Goal: Task Accomplishment & Management: Use online tool/utility

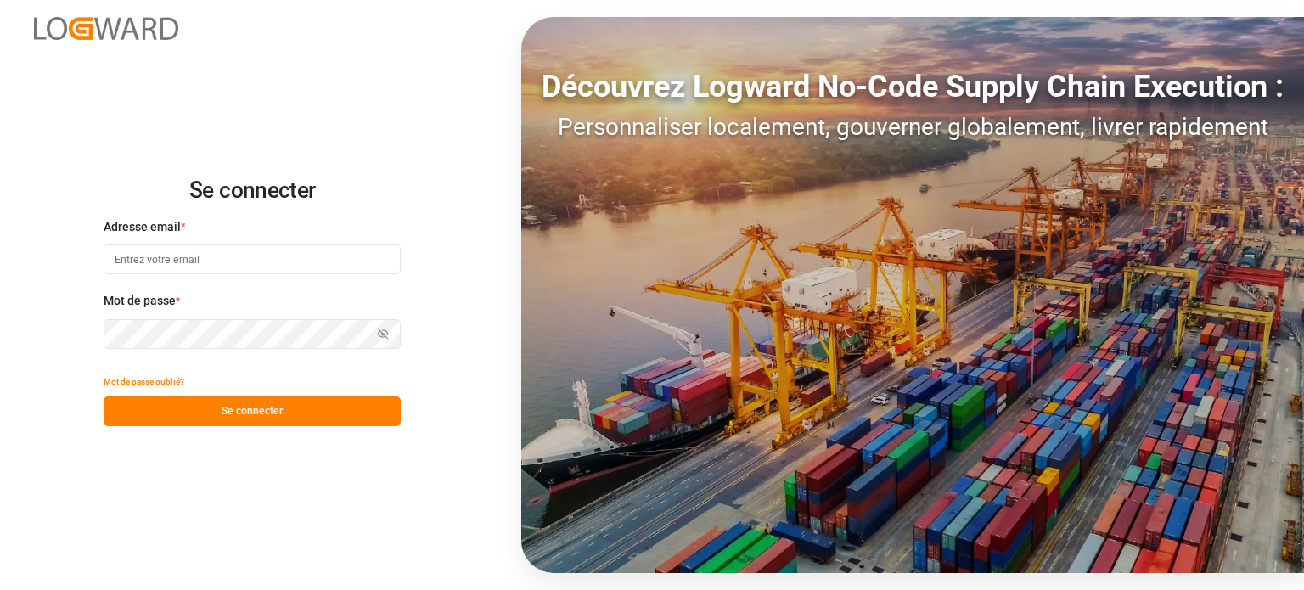
type input "wta.affretement@wta-group.fr"
click at [225, 408] on font "Se connecter" at bounding box center [252, 411] width 61 height 12
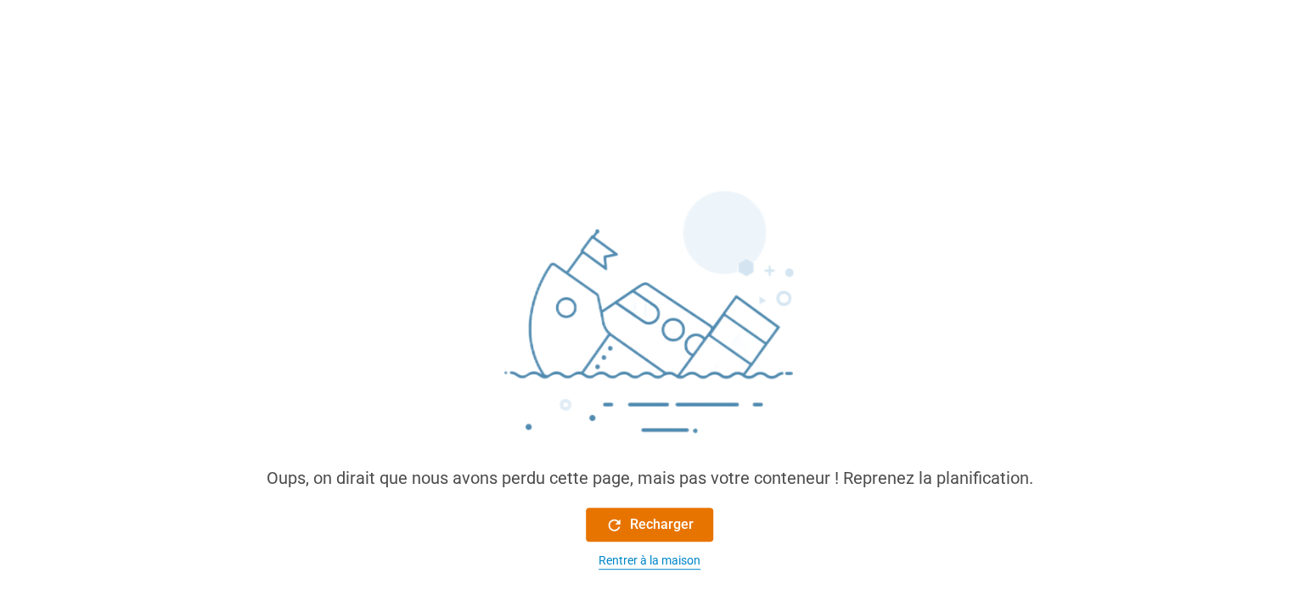
click at [625, 569] on div "Rentrer à la maison" at bounding box center [650, 561] width 102 height 18
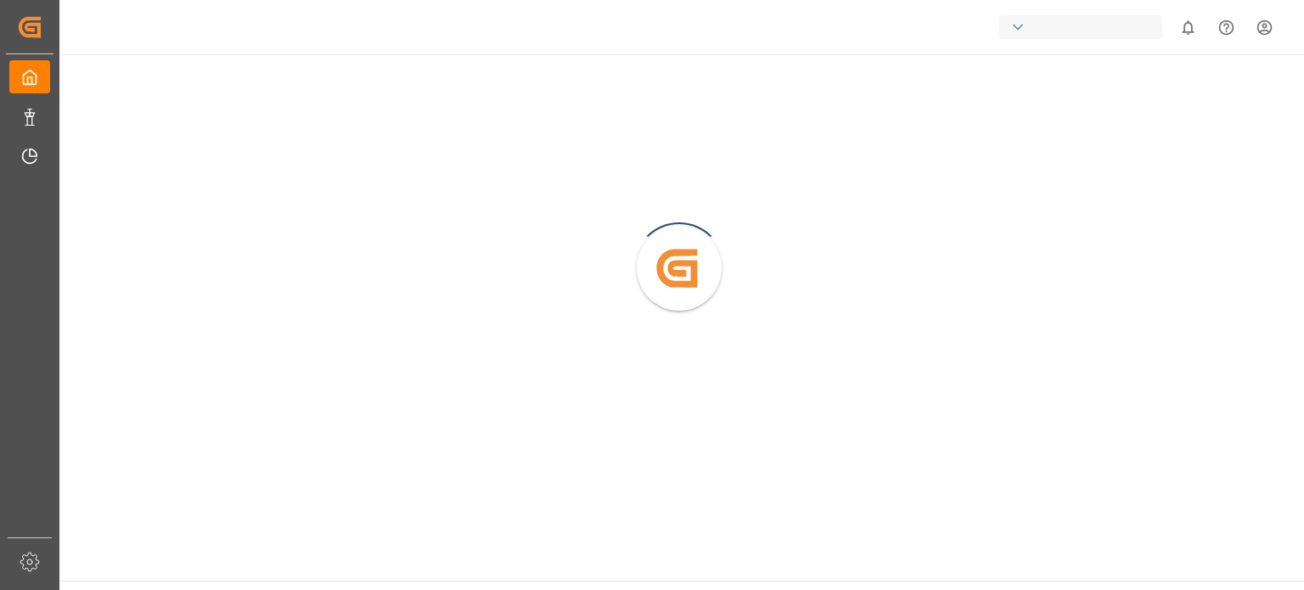
click at [623, 562] on main "Created by potrace 1.15, written by [PERSON_NAME] [DATE]-[DATE]" at bounding box center [681, 317] width 1248 height 527
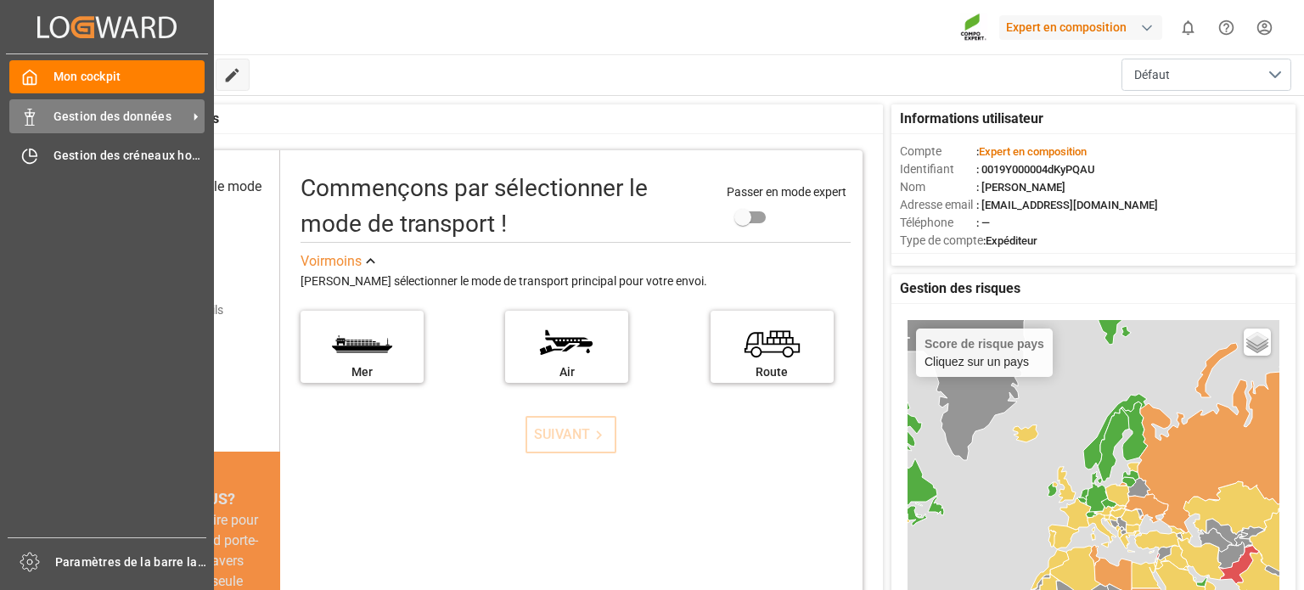
click at [24, 106] on div "Gestion des données Gestion des données" at bounding box center [106, 115] width 195 height 33
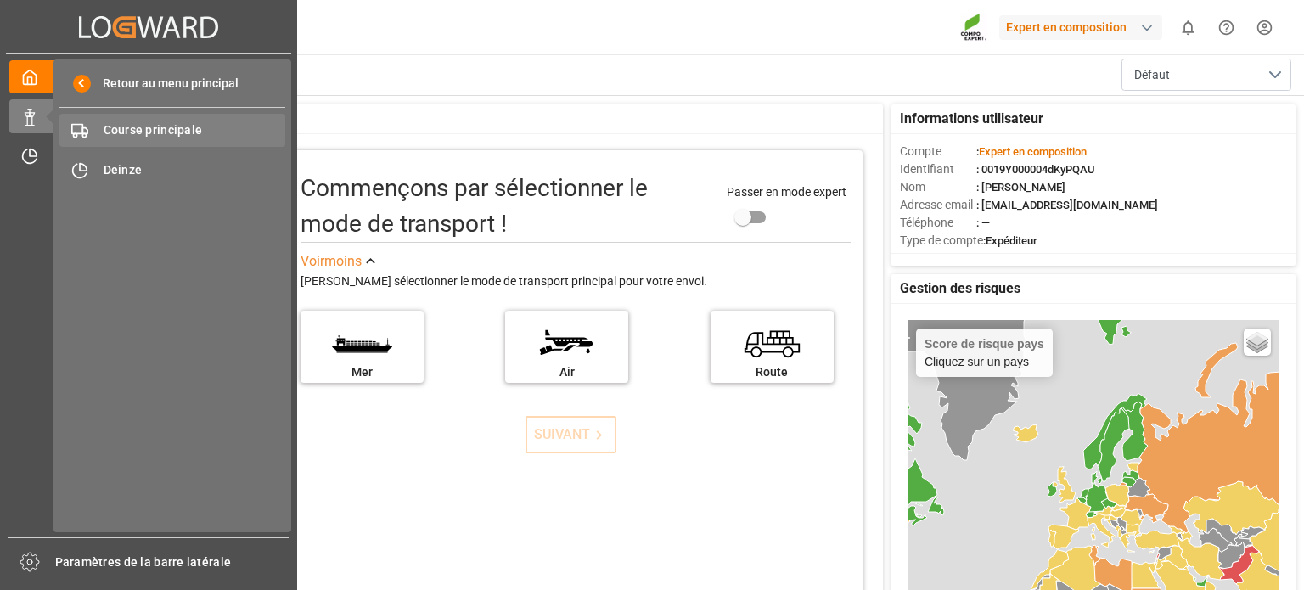
click at [157, 132] on font "Course principale" at bounding box center [153, 130] width 99 height 14
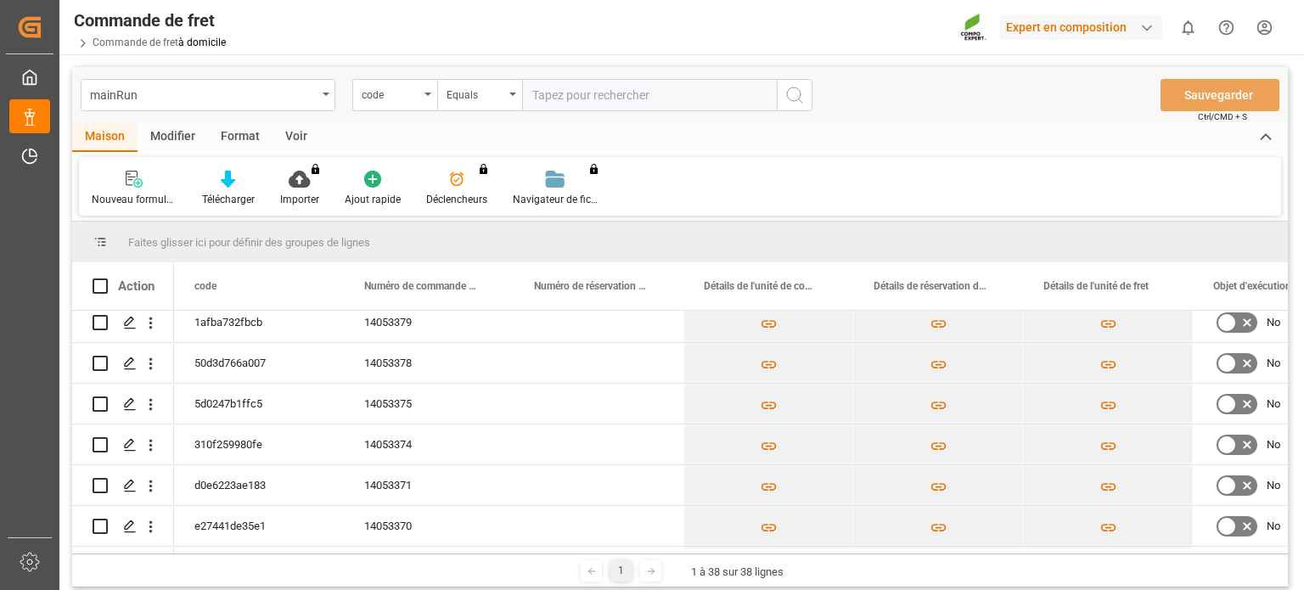
scroll to position [217, 0]
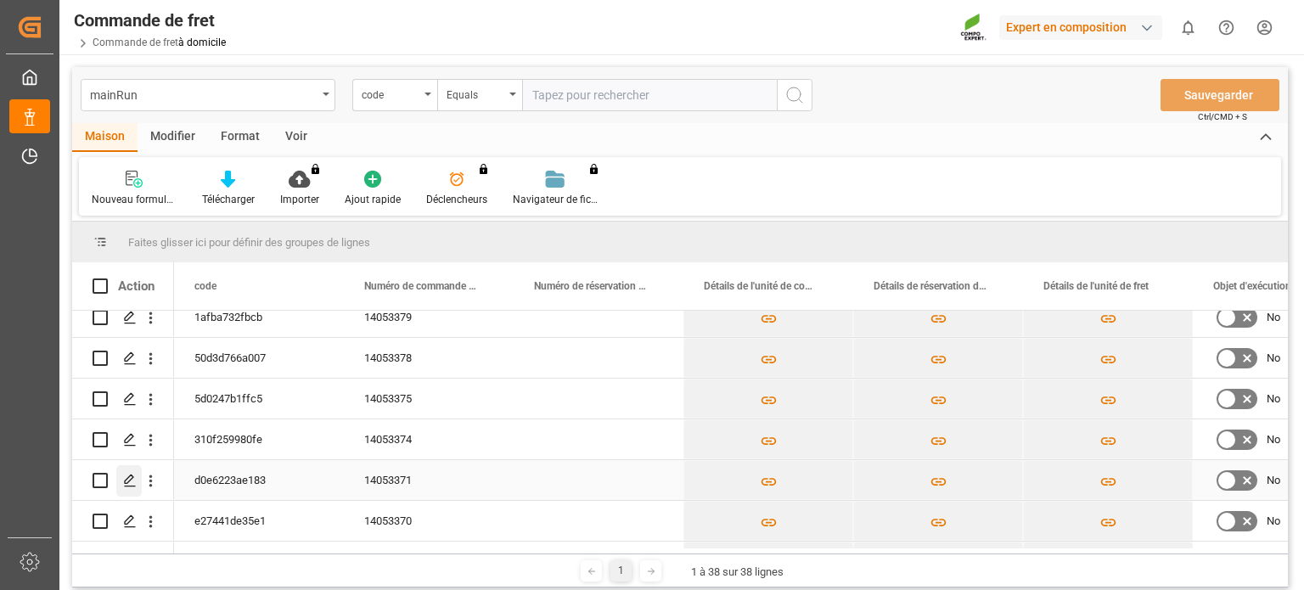
click at [126, 482] on icon "Appuyez sur ESPACE pour sélectionner cette ligne." at bounding box center [130, 481] width 14 height 14
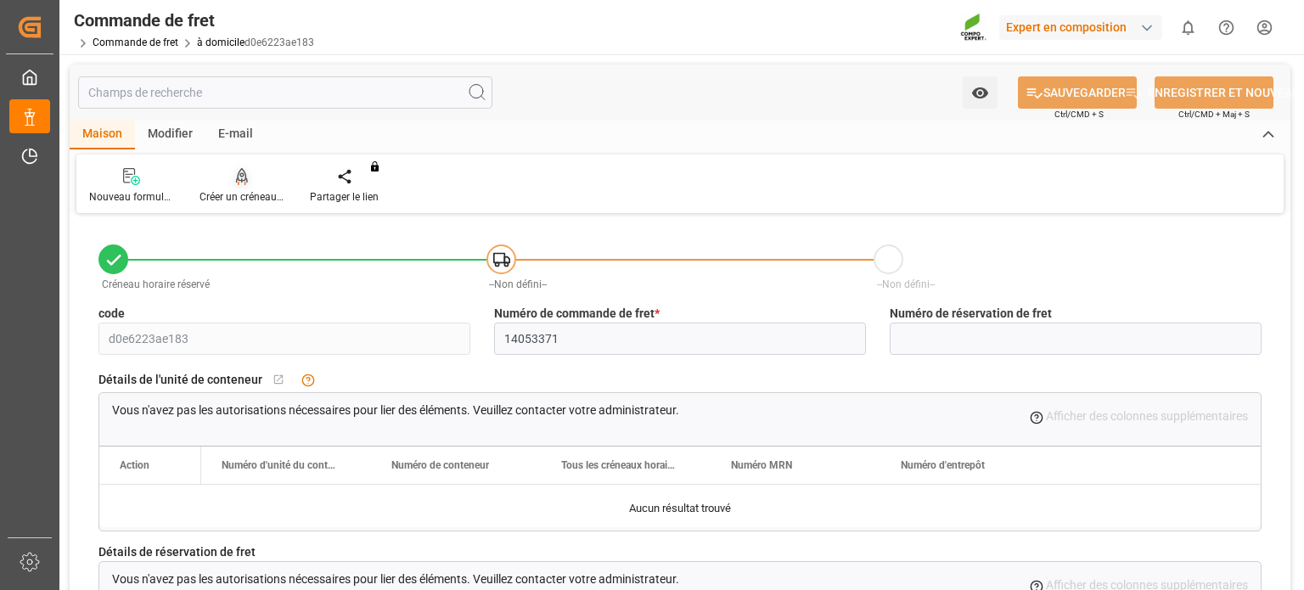
click at [261, 195] on font "Créer un créneau horaire" at bounding box center [256, 197] width 112 height 12
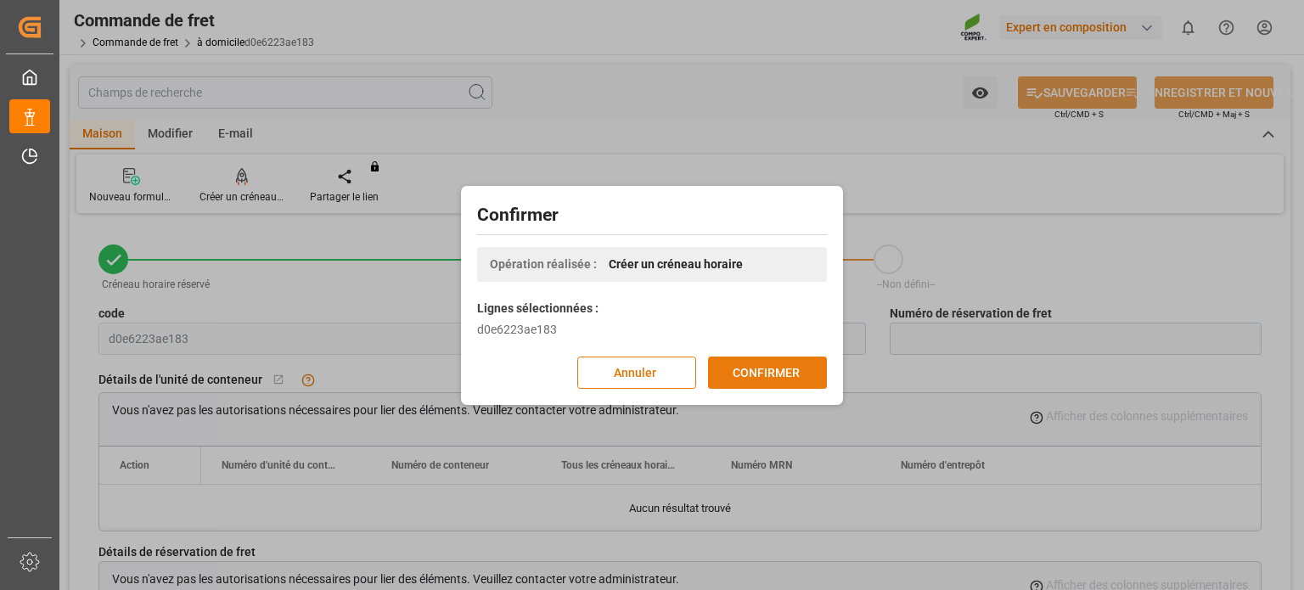
click at [773, 362] on button "CONFIRMER" at bounding box center [767, 373] width 119 height 32
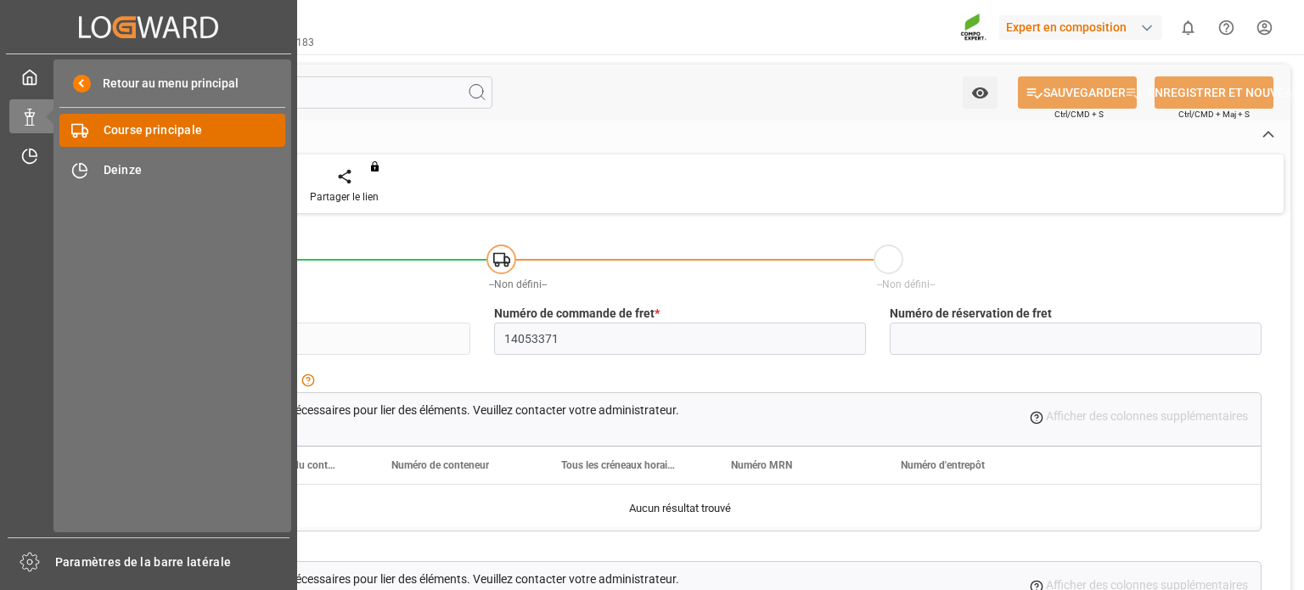
click at [138, 129] on font "Course principale" at bounding box center [153, 130] width 99 height 14
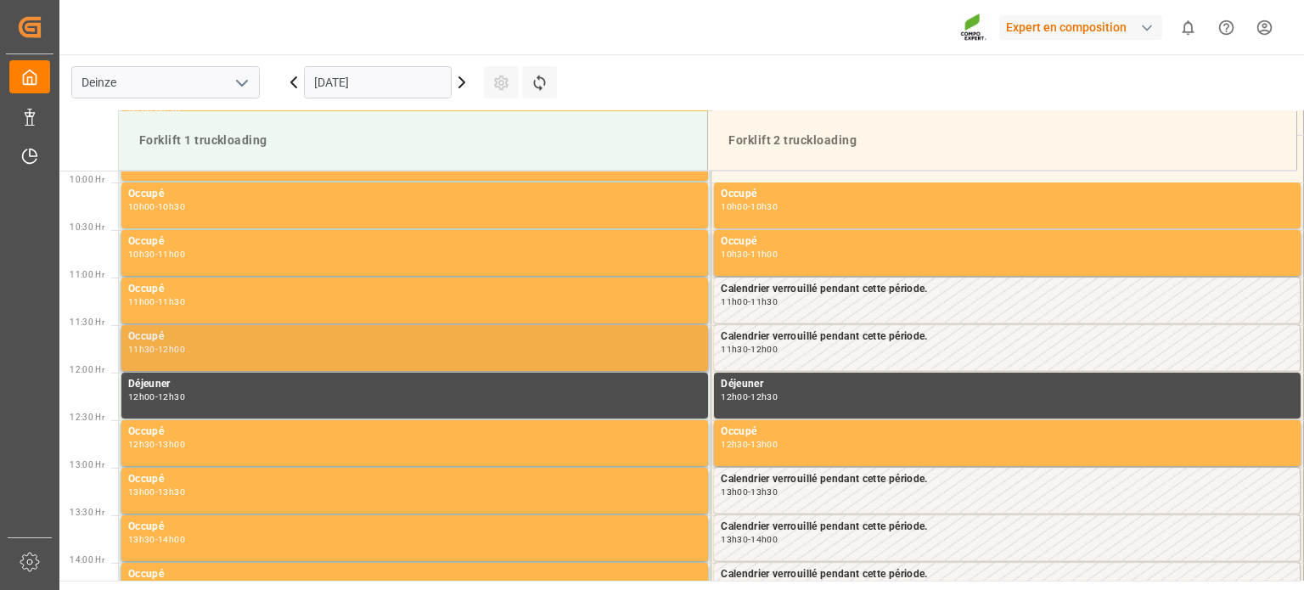
scroll to position [940, 0]
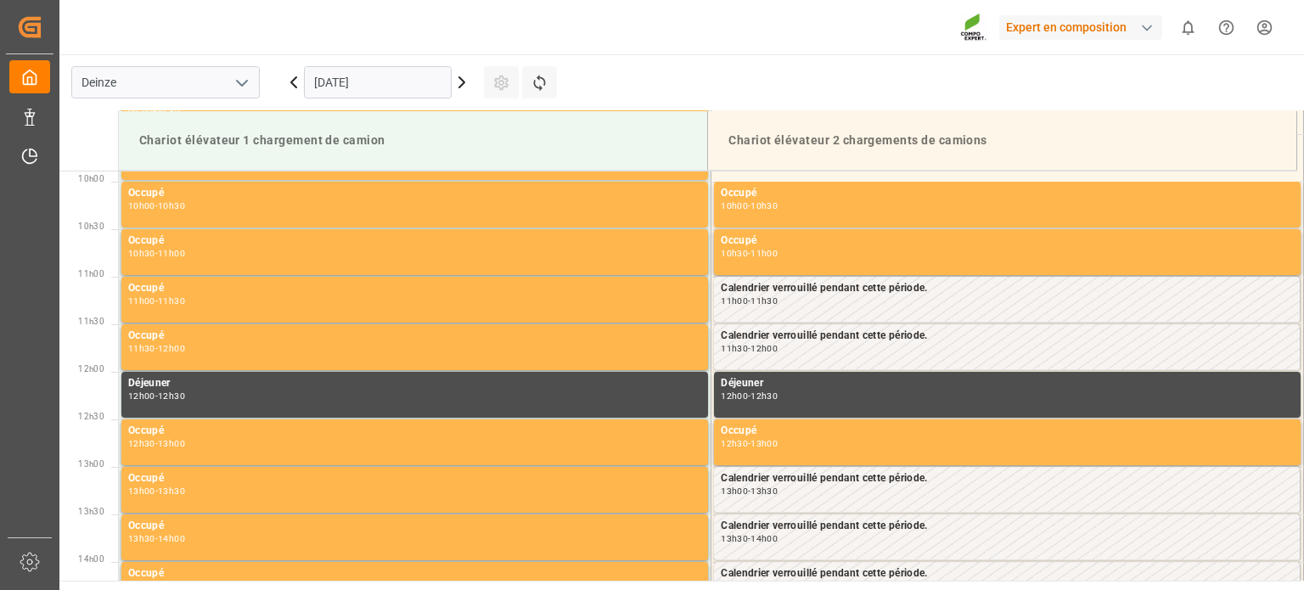
click at [463, 81] on icon at bounding box center [461, 82] width 5 height 10
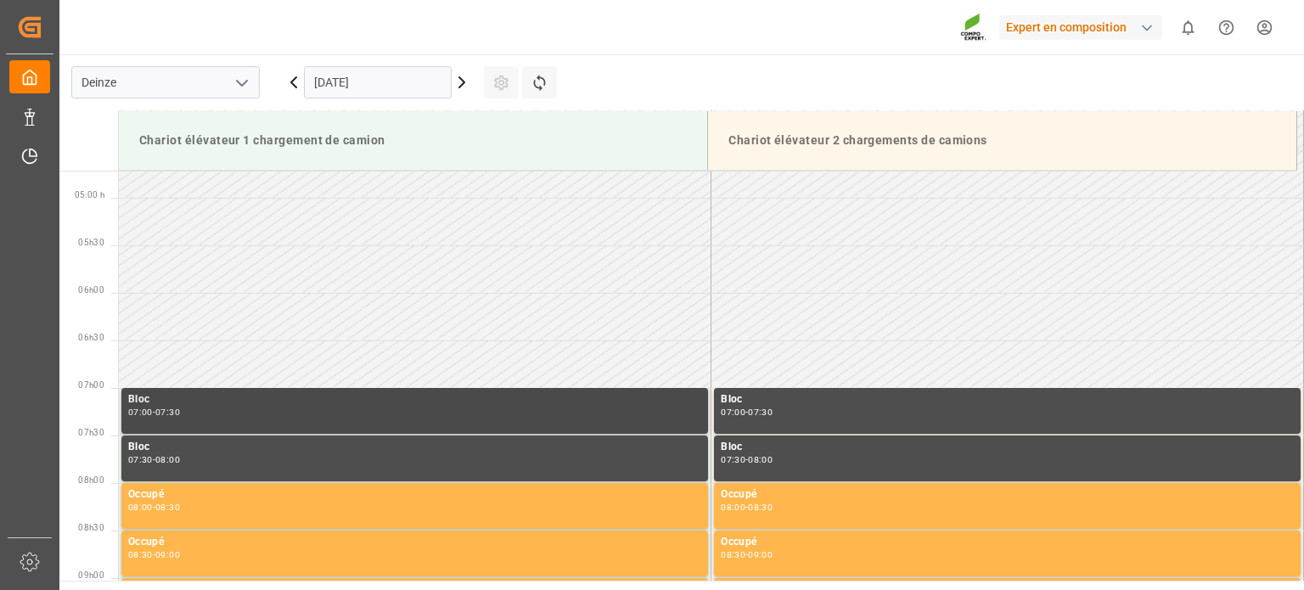
scroll to position [346, 0]
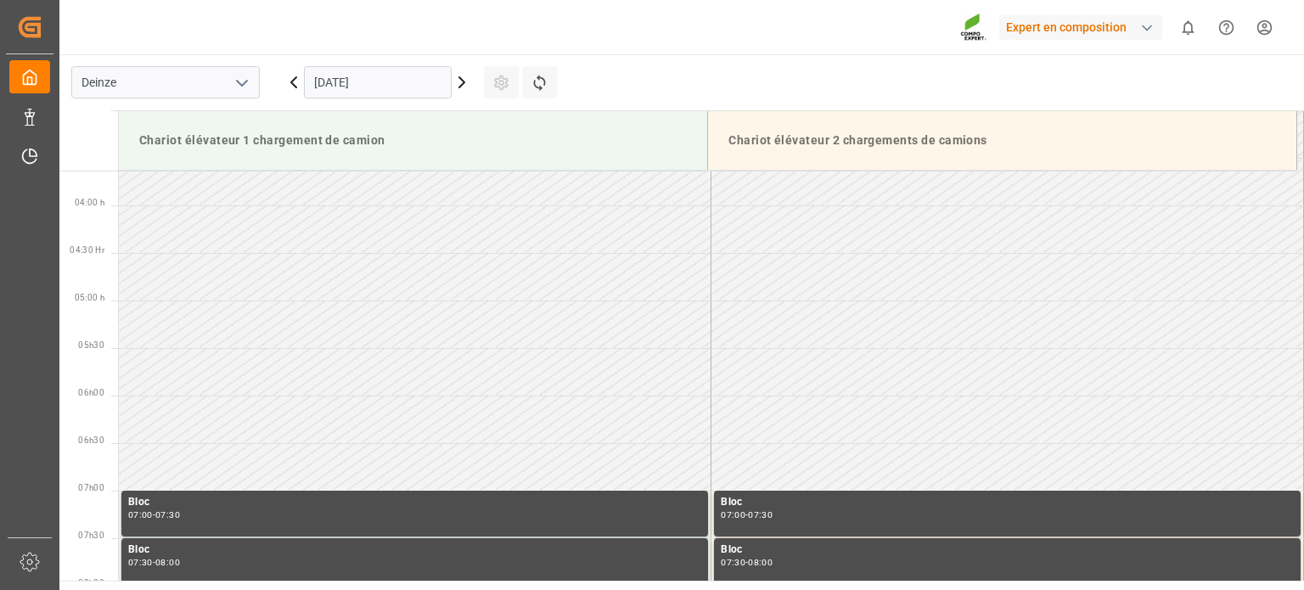
click at [465, 89] on icon at bounding box center [462, 82] width 20 height 20
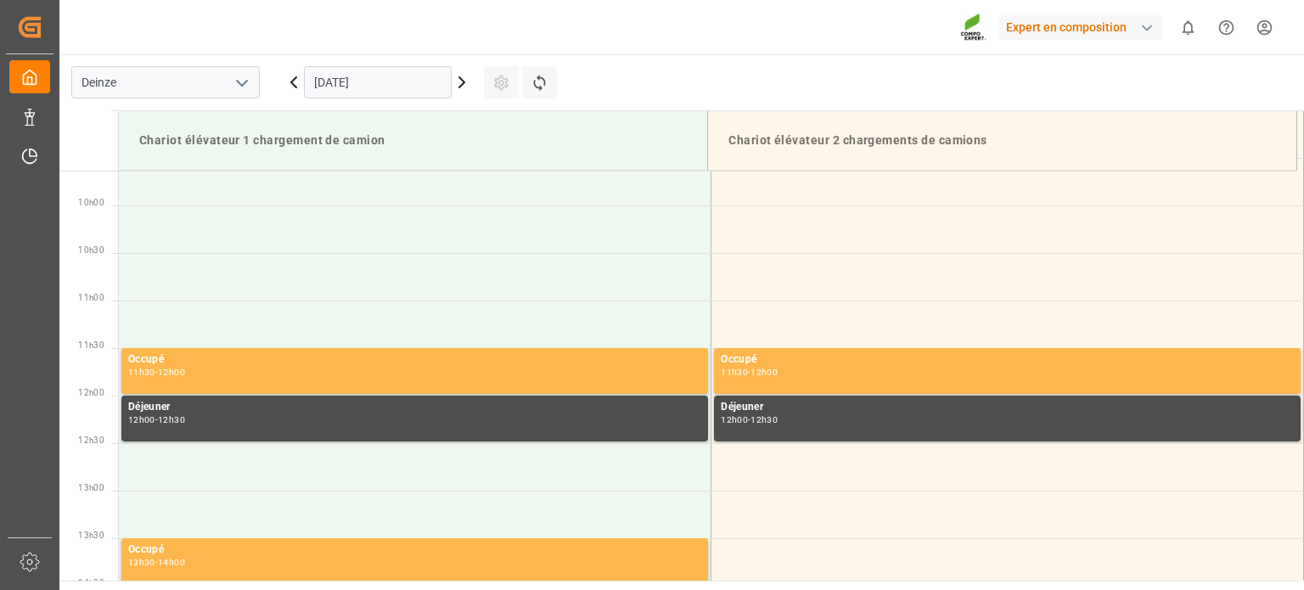
scroll to position [940, 0]
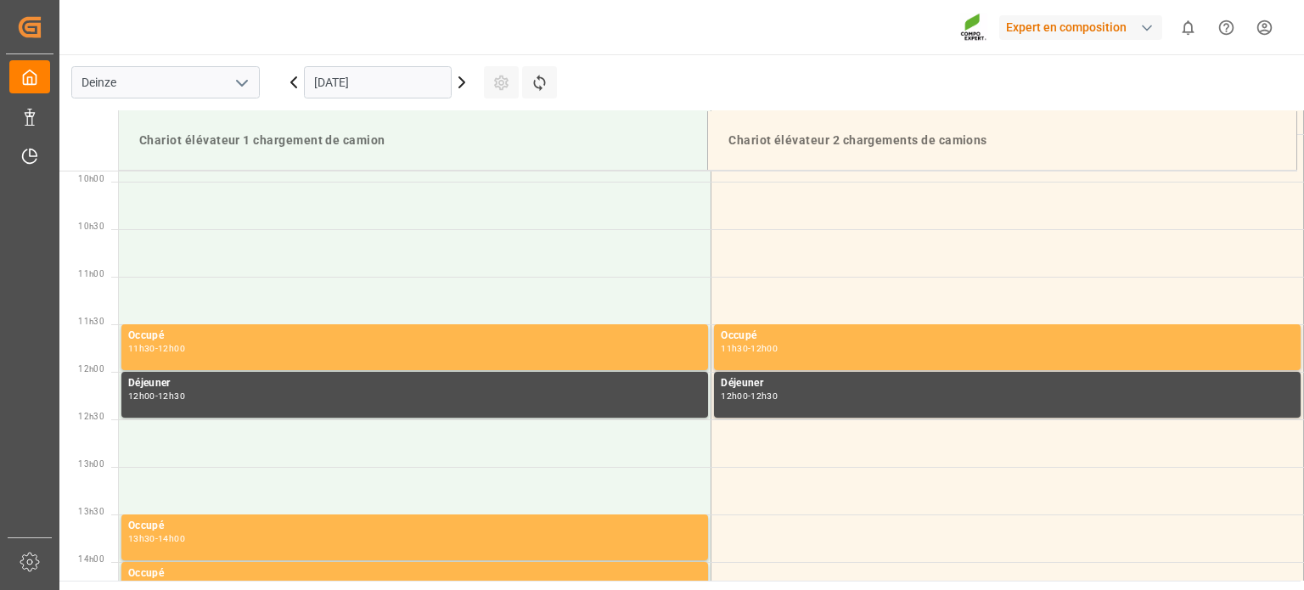
click at [296, 78] on icon at bounding box center [293, 82] width 5 height 10
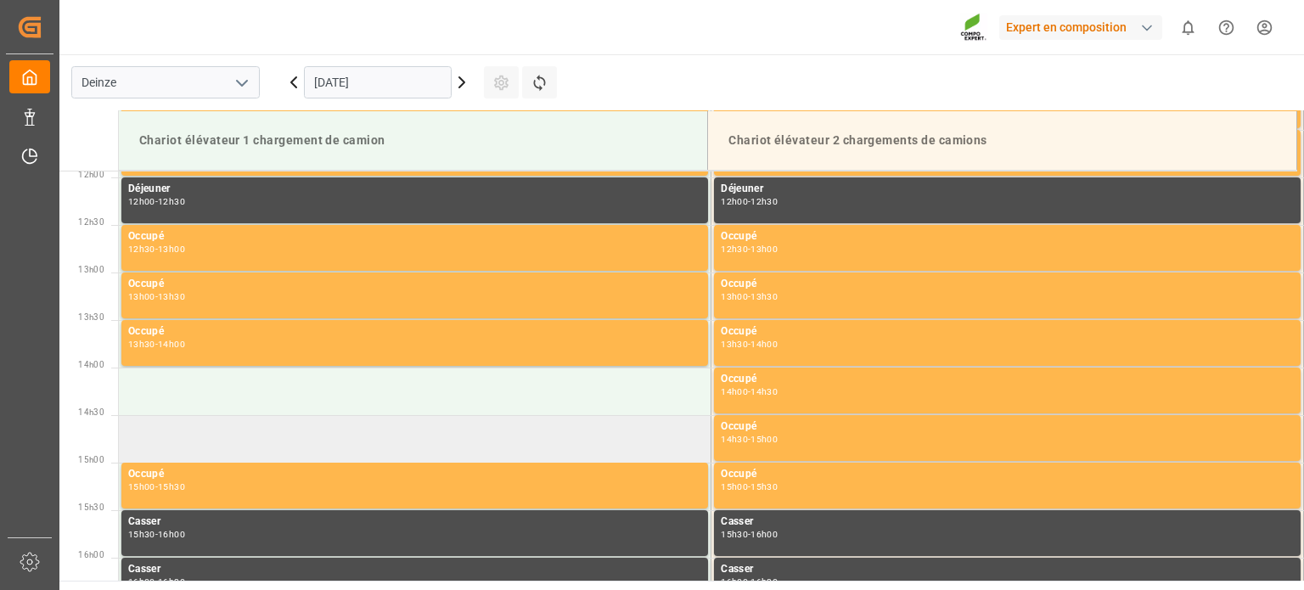
scroll to position [1280, 0]
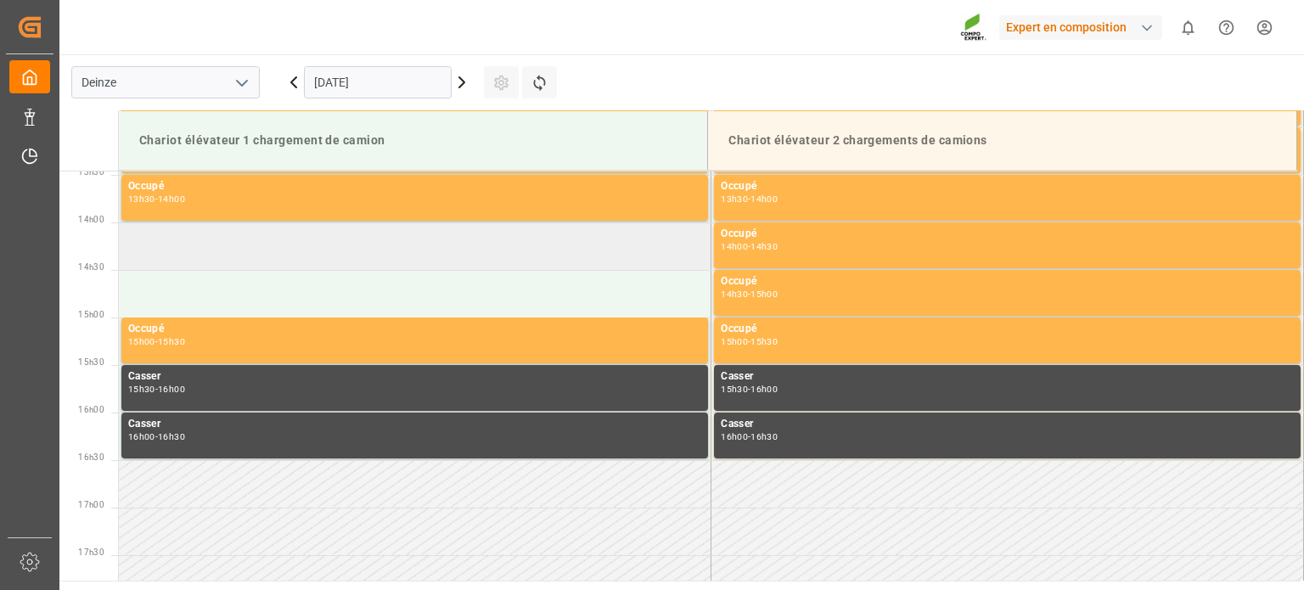
click at [272, 250] on td at bounding box center [415, 247] width 593 height 48
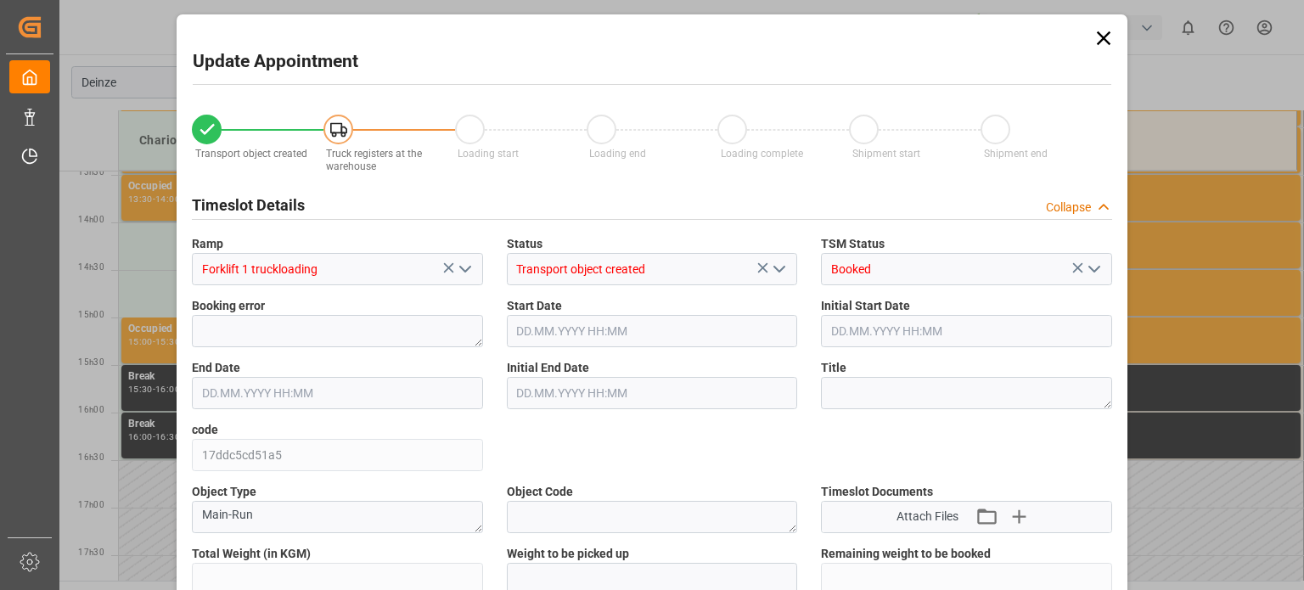
type input "24326.4"
type input "0"
type input "24"
type input "[DATE] 14:00"
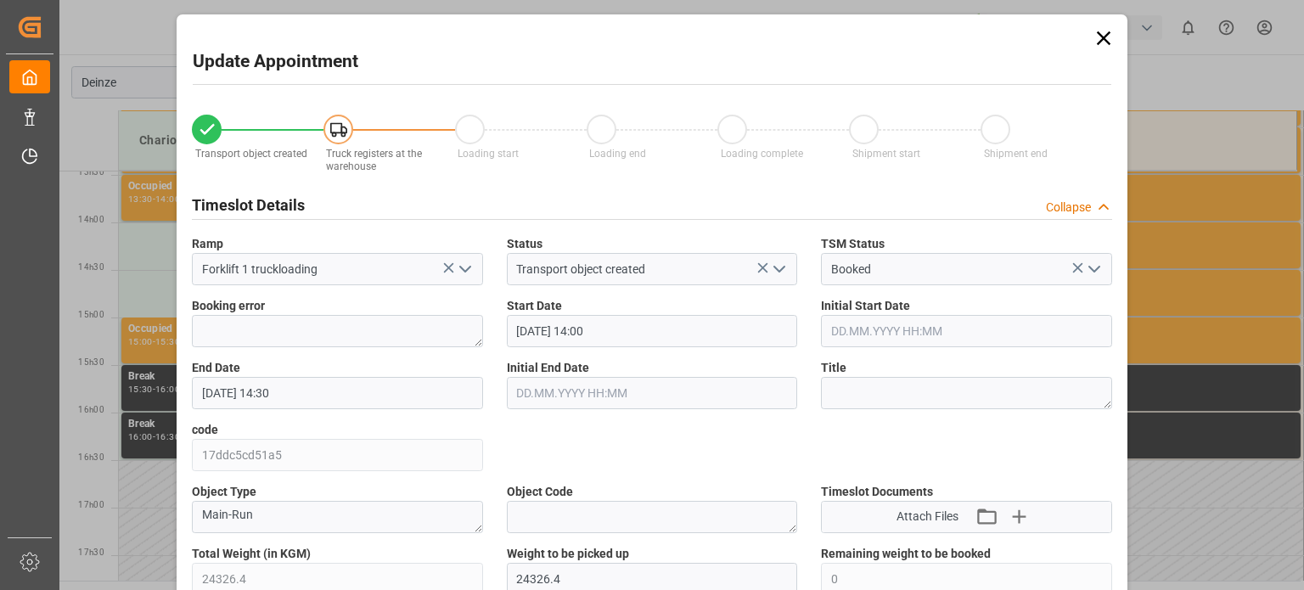
type input "[DATE] 14:30"
type input "[DATE] 08:05"
type input "[DATE] 09:14"
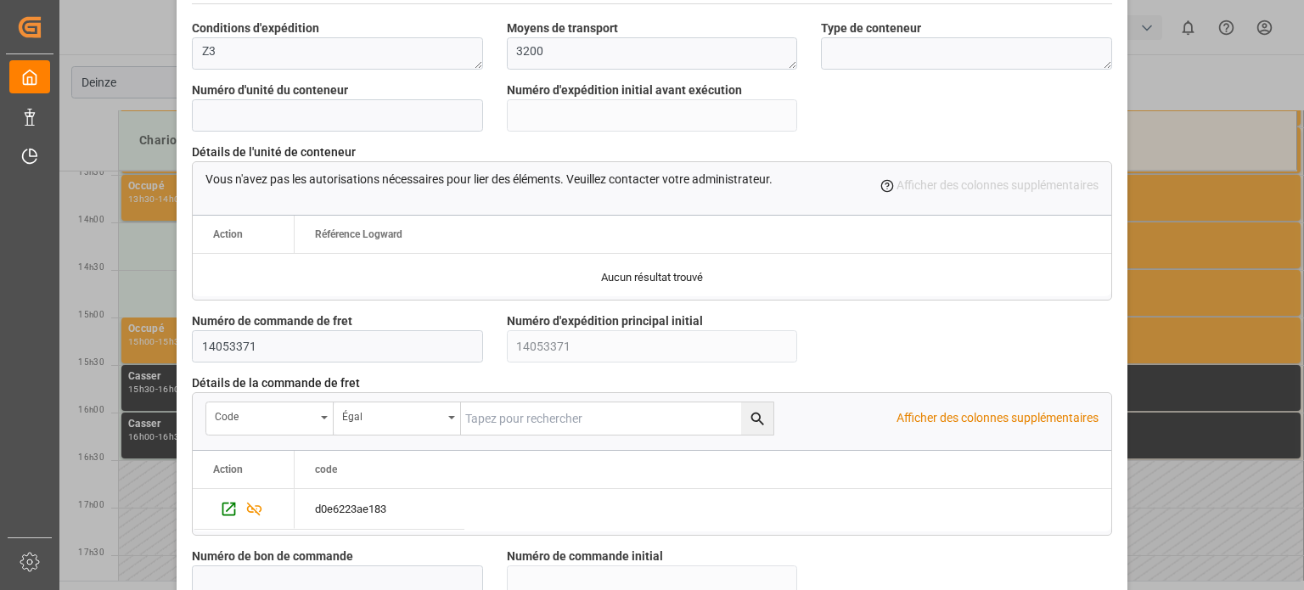
scroll to position [1644, 0]
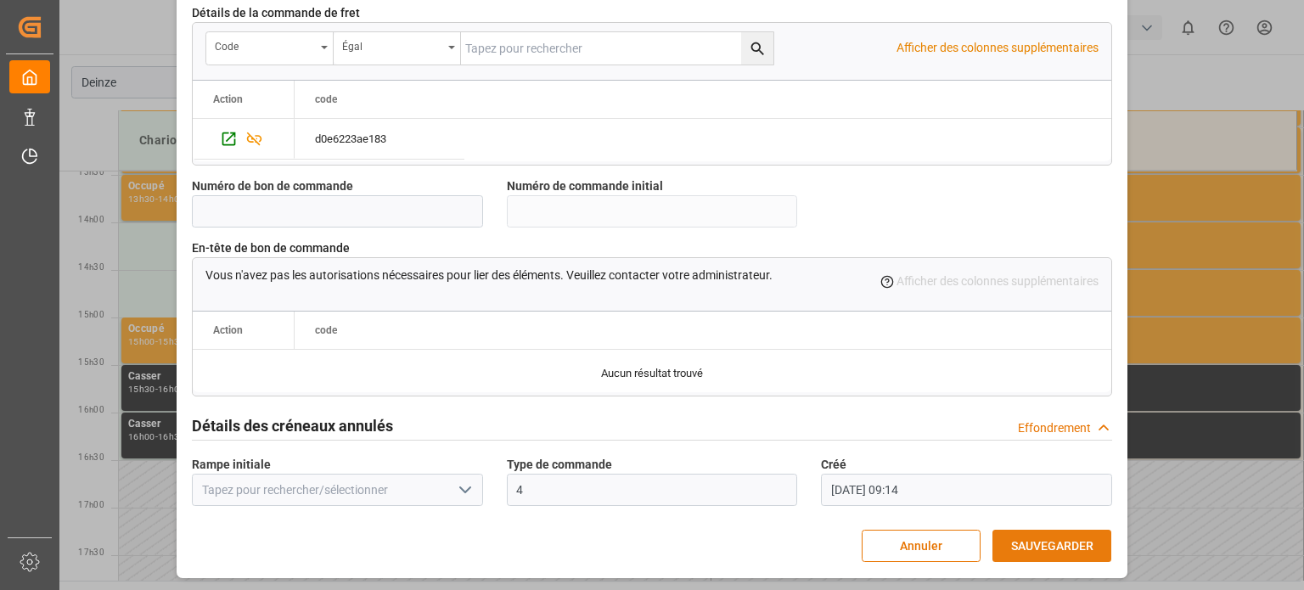
click at [1056, 537] on font "SAUVEGARDER" at bounding box center [1052, 546] width 82 height 19
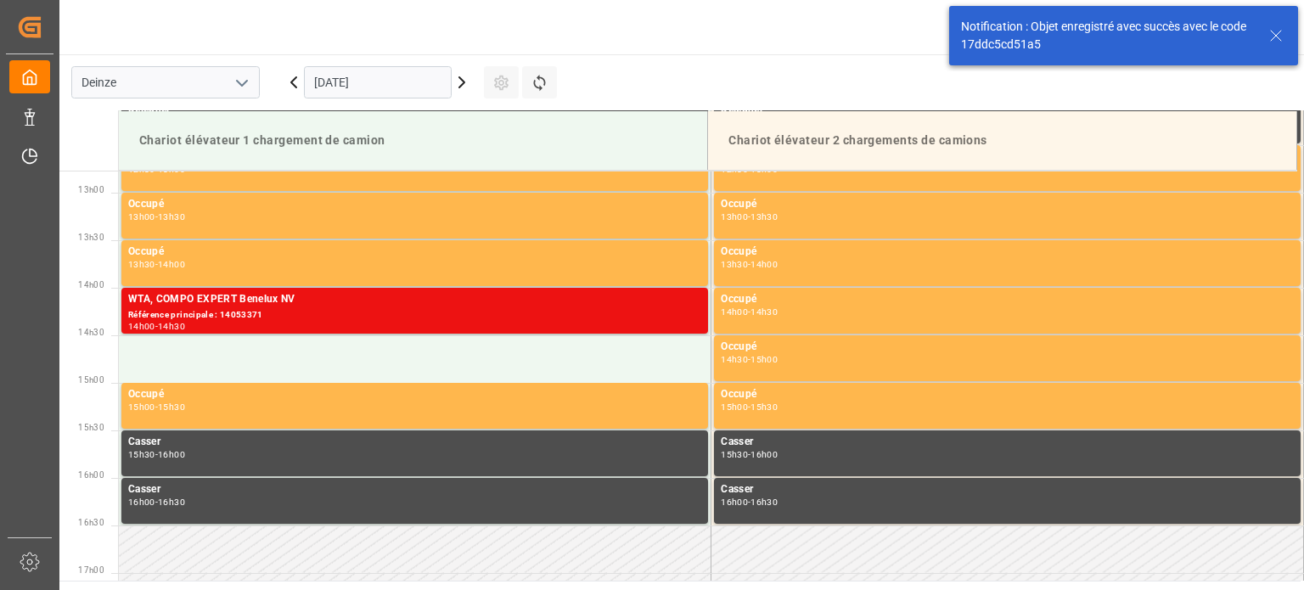
scroll to position [1225, 0]
